Goal: Information Seeking & Learning: Learn about a topic

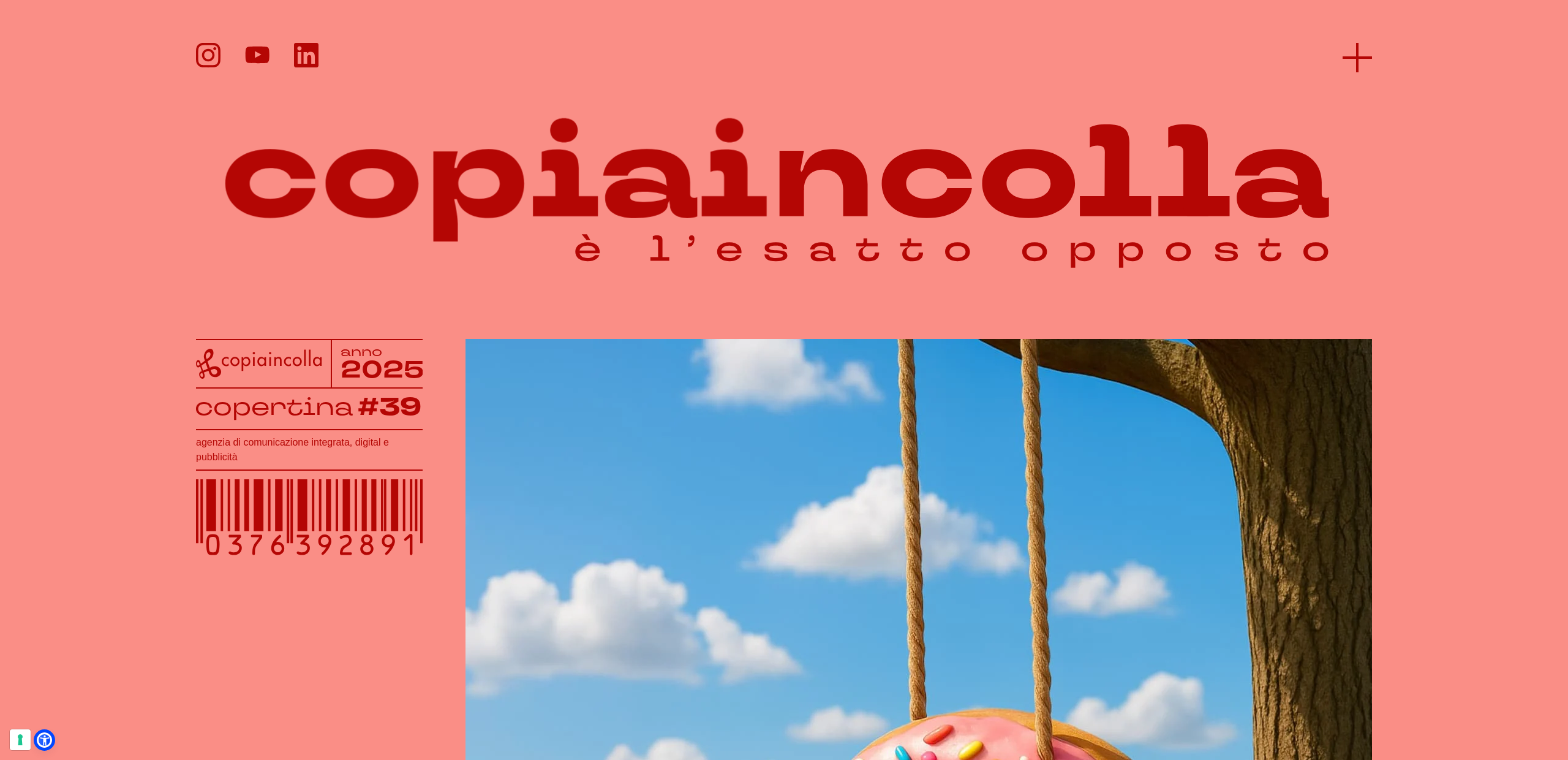
click at [1346, 58] on line at bounding box center [1357, 58] width 29 height 0
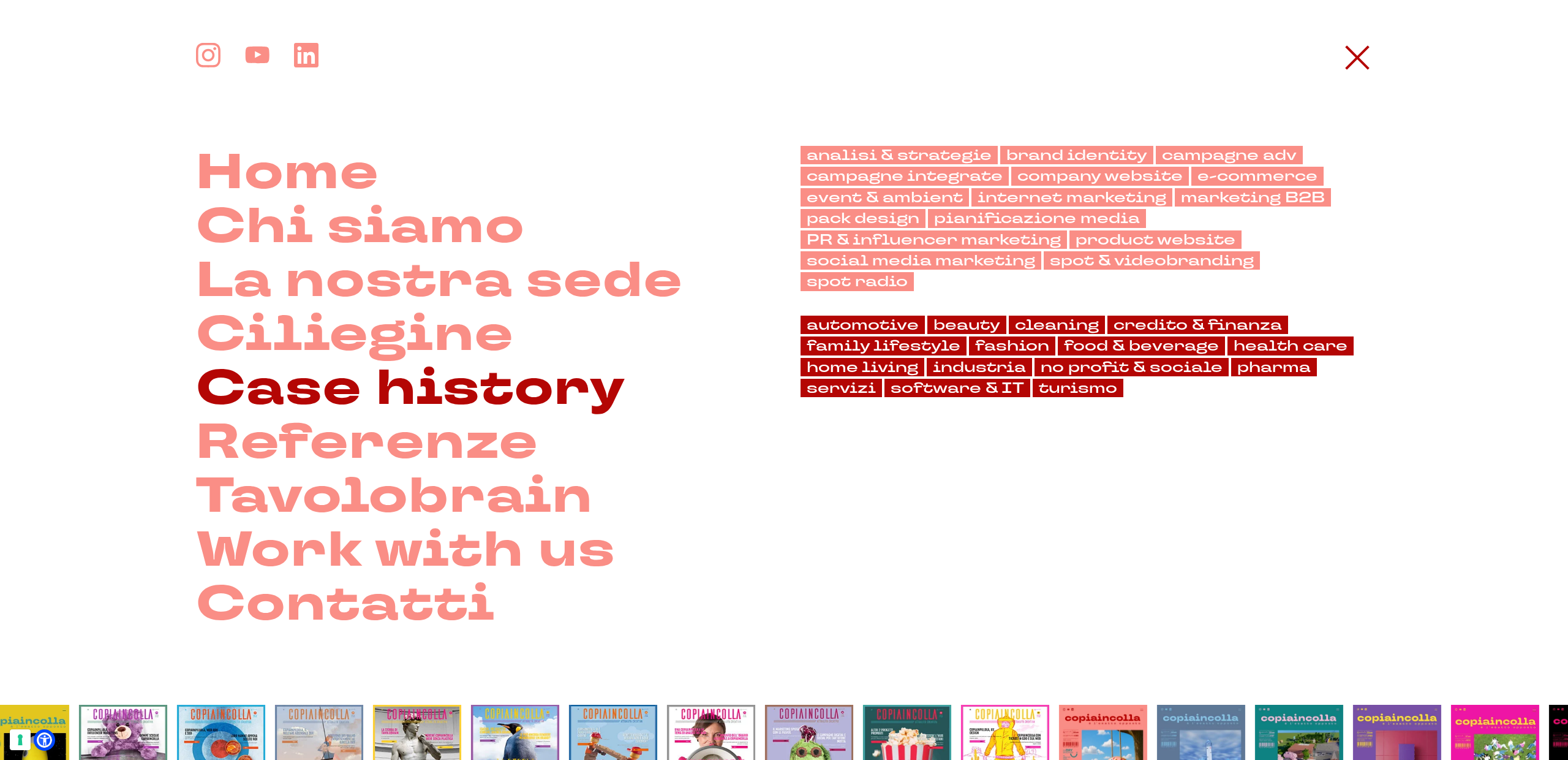
click at [482, 386] on link "Case history" at bounding box center [411, 388] width 430 height 54
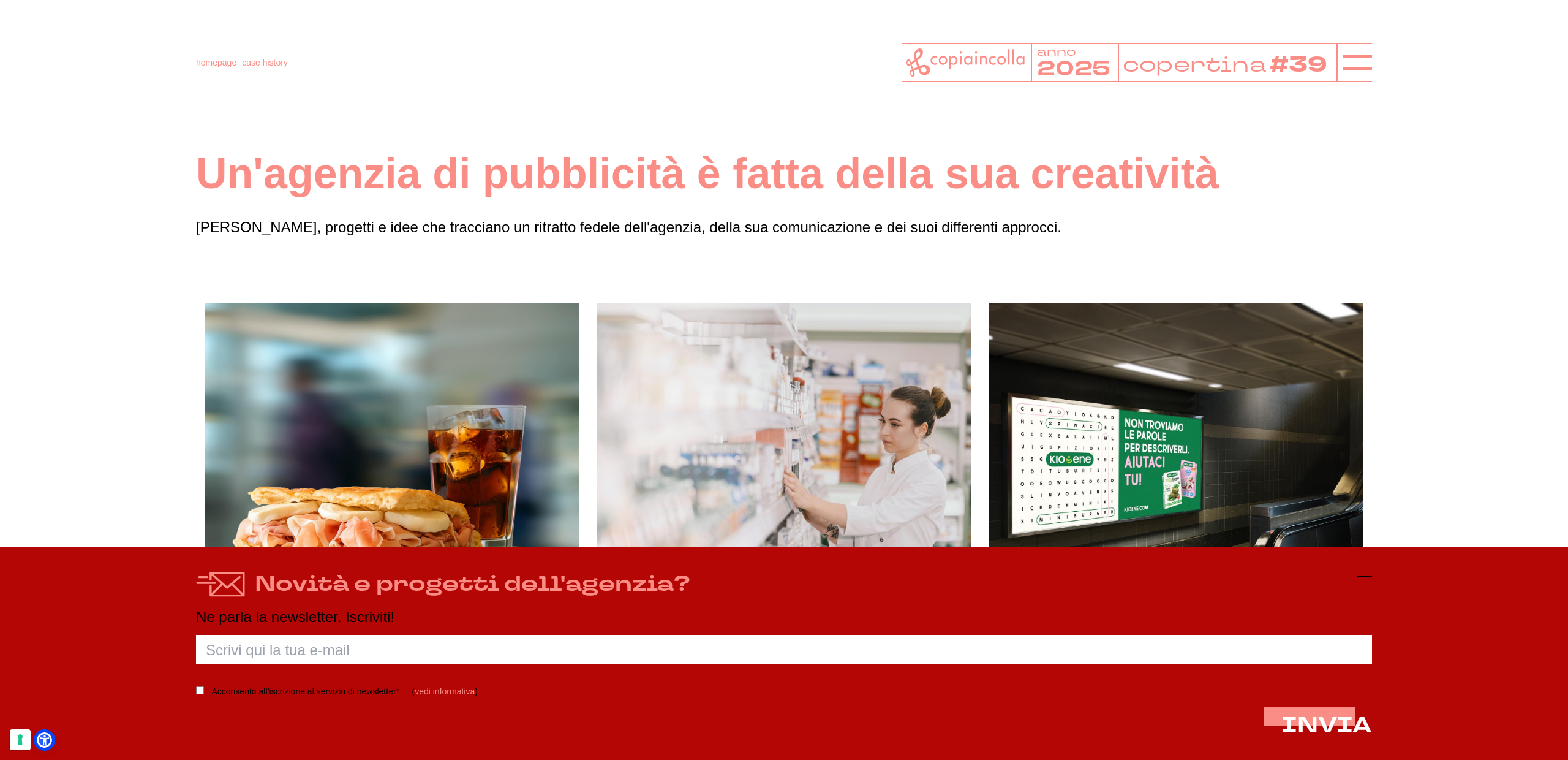
click at [1364, 575] on icon at bounding box center [1364, 576] width 15 height 15
